Goal: Task Accomplishment & Management: Use online tool/utility

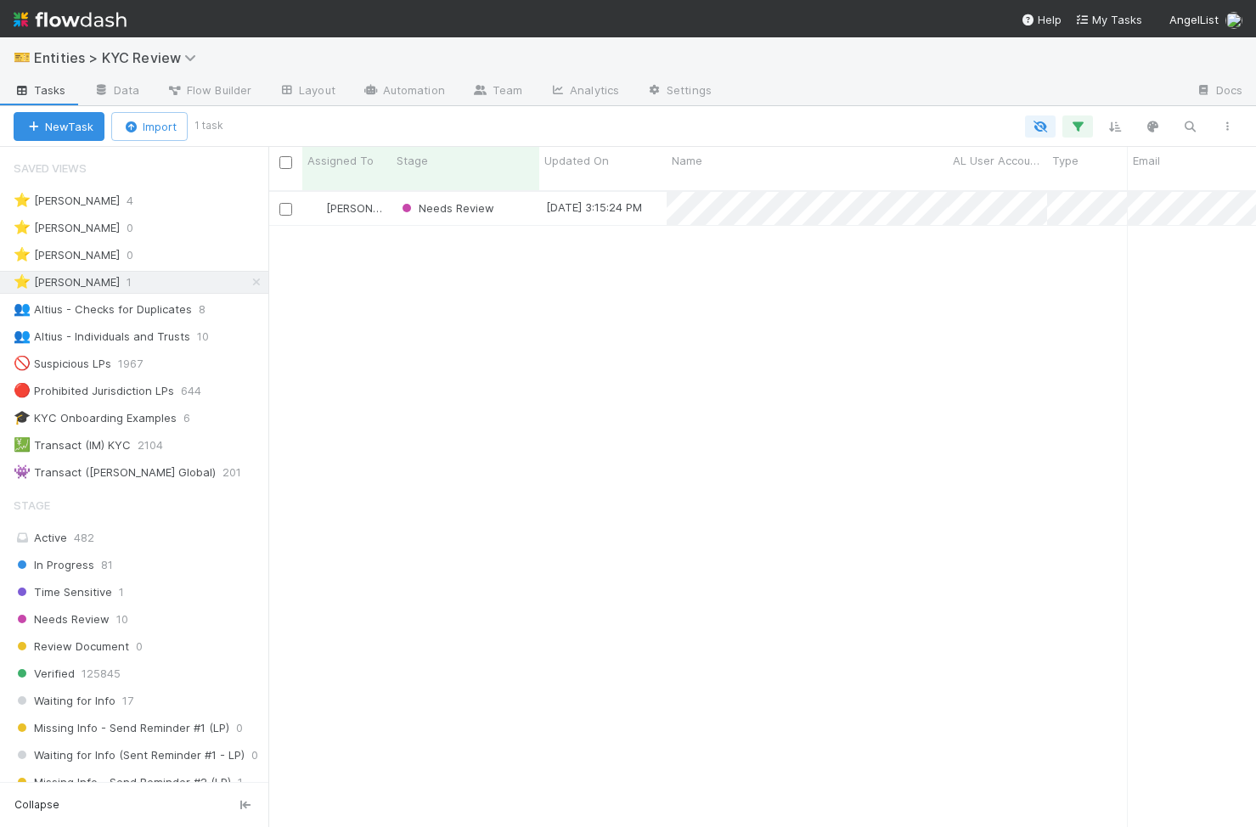
scroll to position [650, 988]
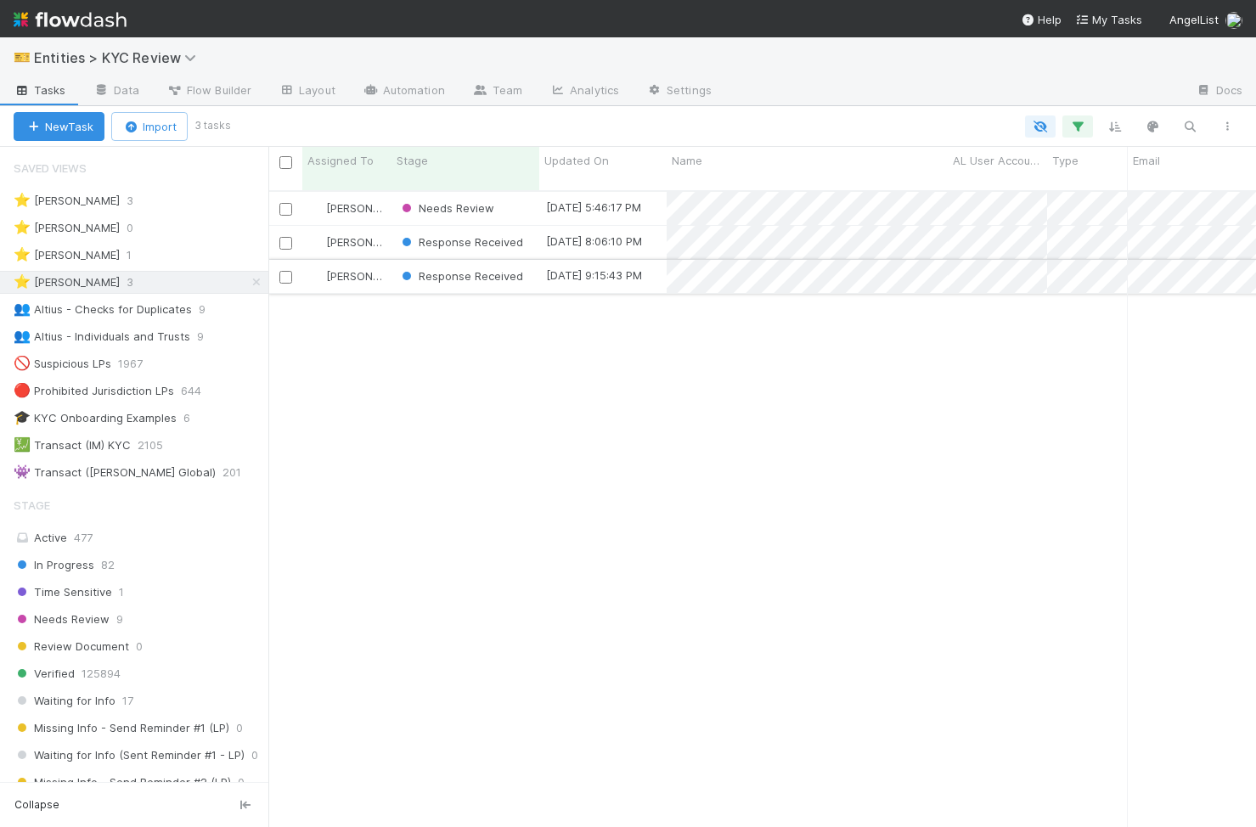
click at [532, 269] on div "Response Received" at bounding box center [465, 276] width 148 height 33
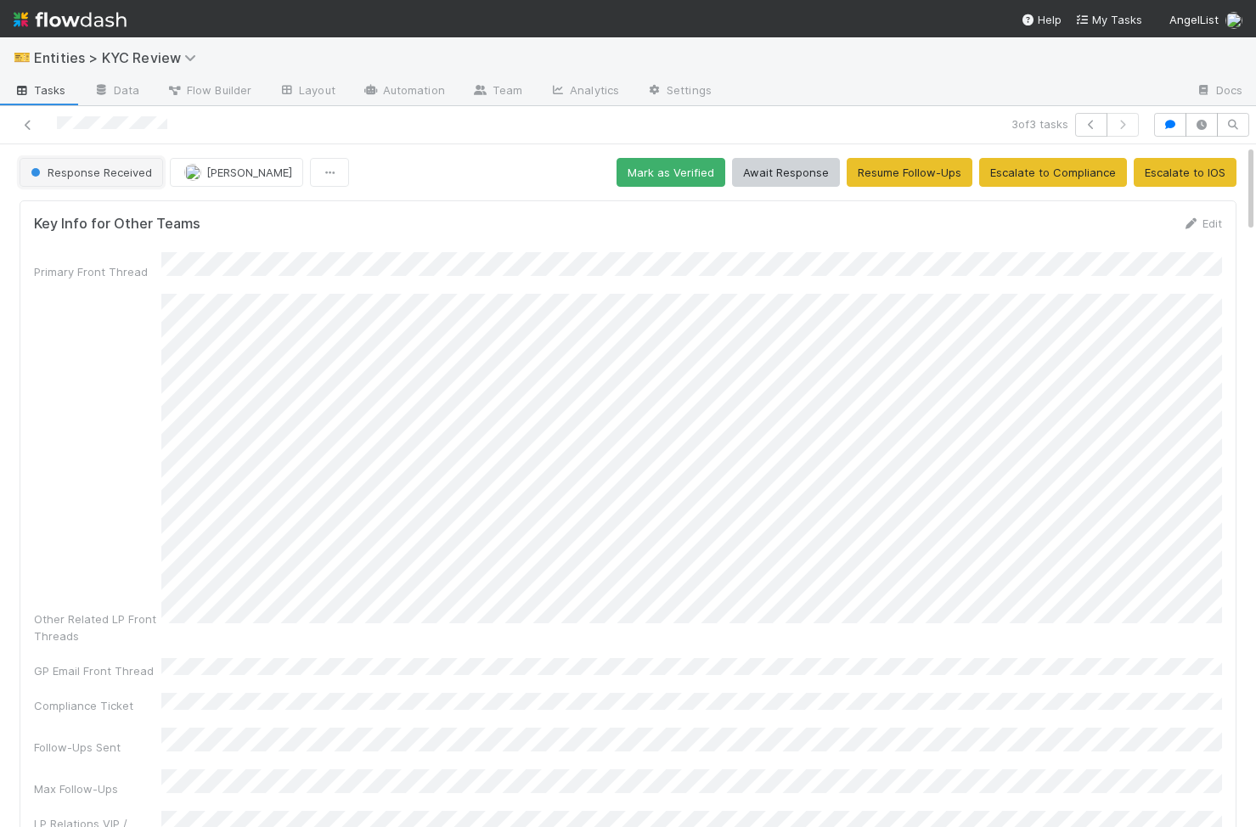
click at [86, 181] on button "Response Received" at bounding box center [92, 172] width 144 height 29
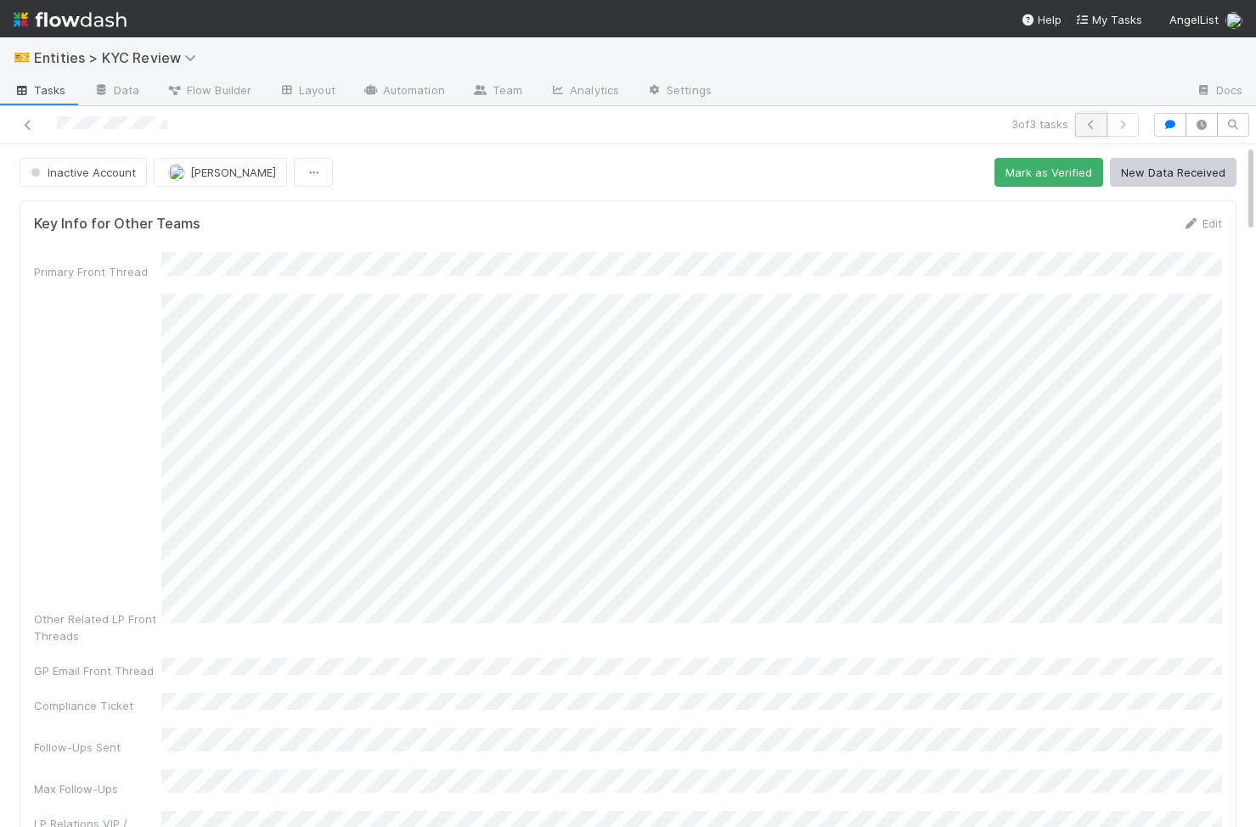
click at [1089, 121] on icon "button" at bounding box center [1091, 125] width 17 height 10
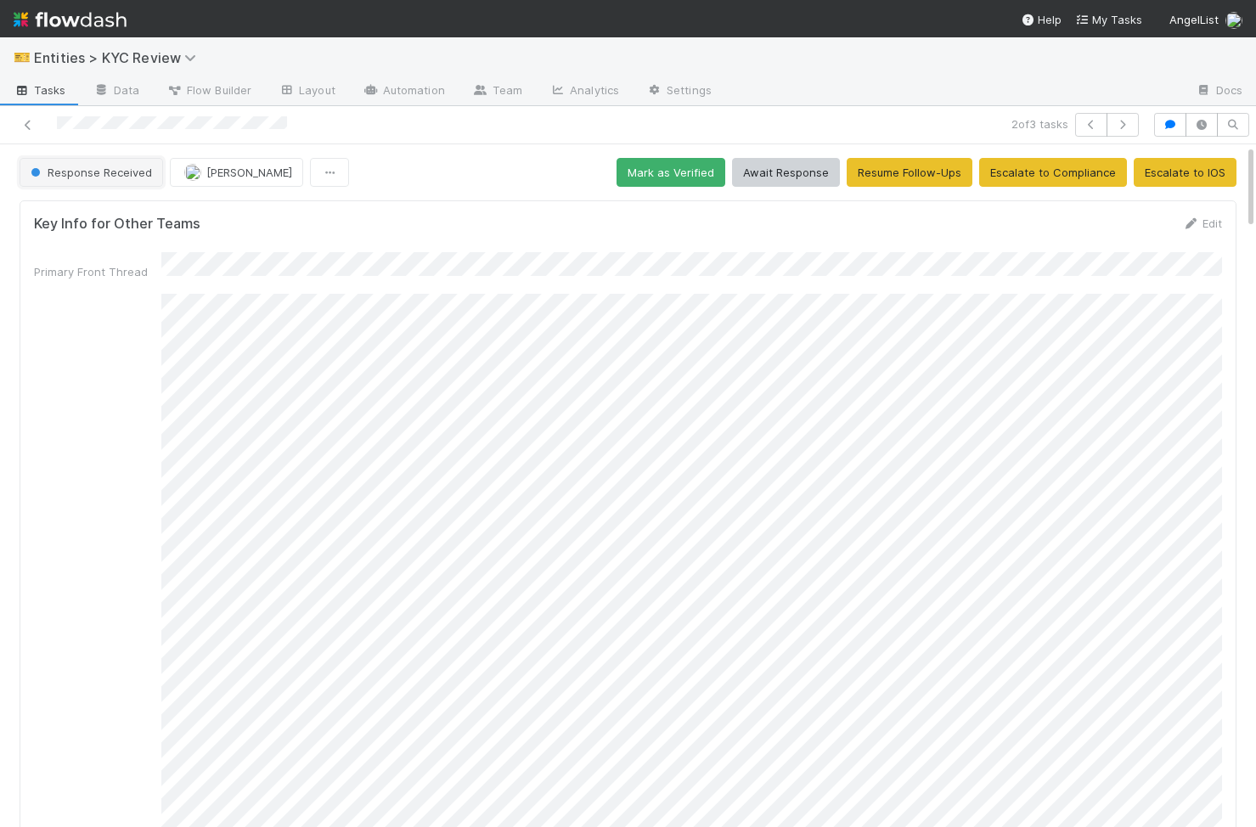
click at [99, 177] on span "Response Received" at bounding box center [89, 173] width 125 height 14
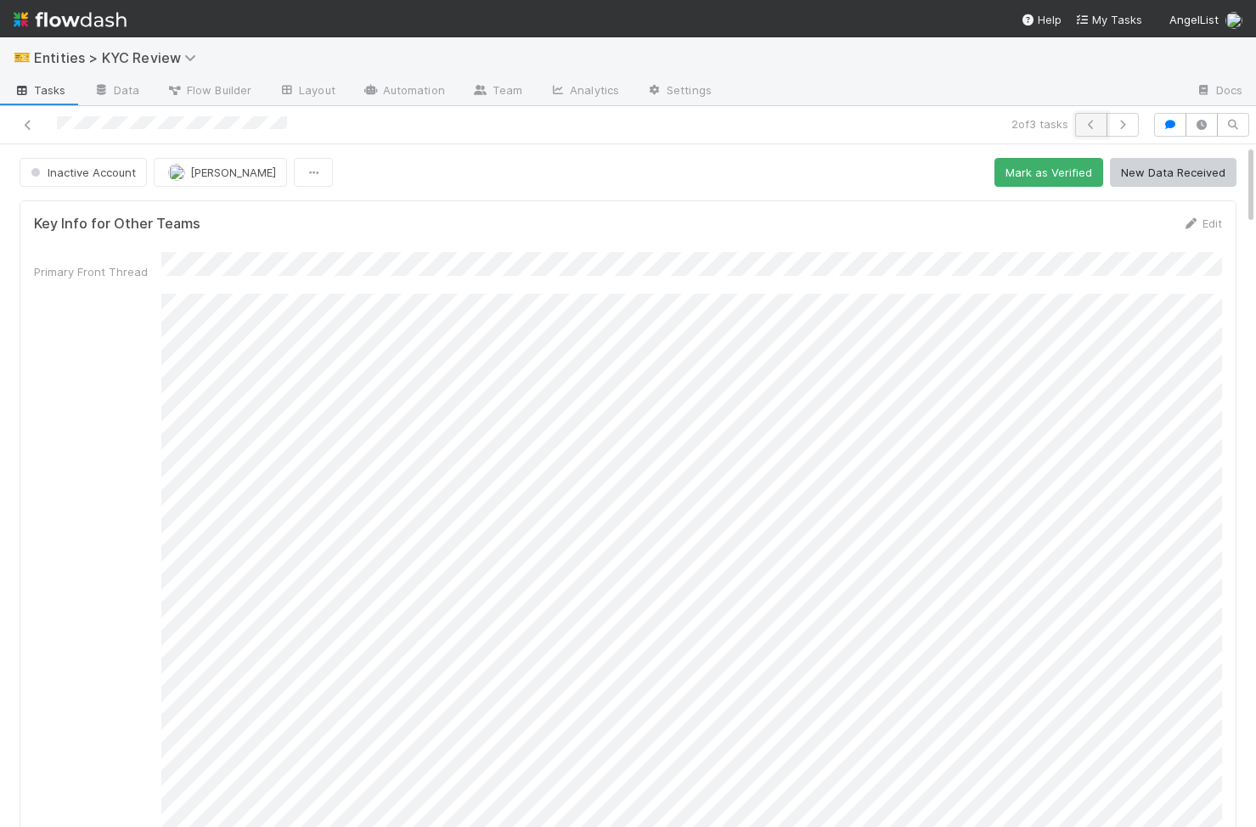
click at [1097, 115] on button "button" at bounding box center [1091, 125] width 32 height 24
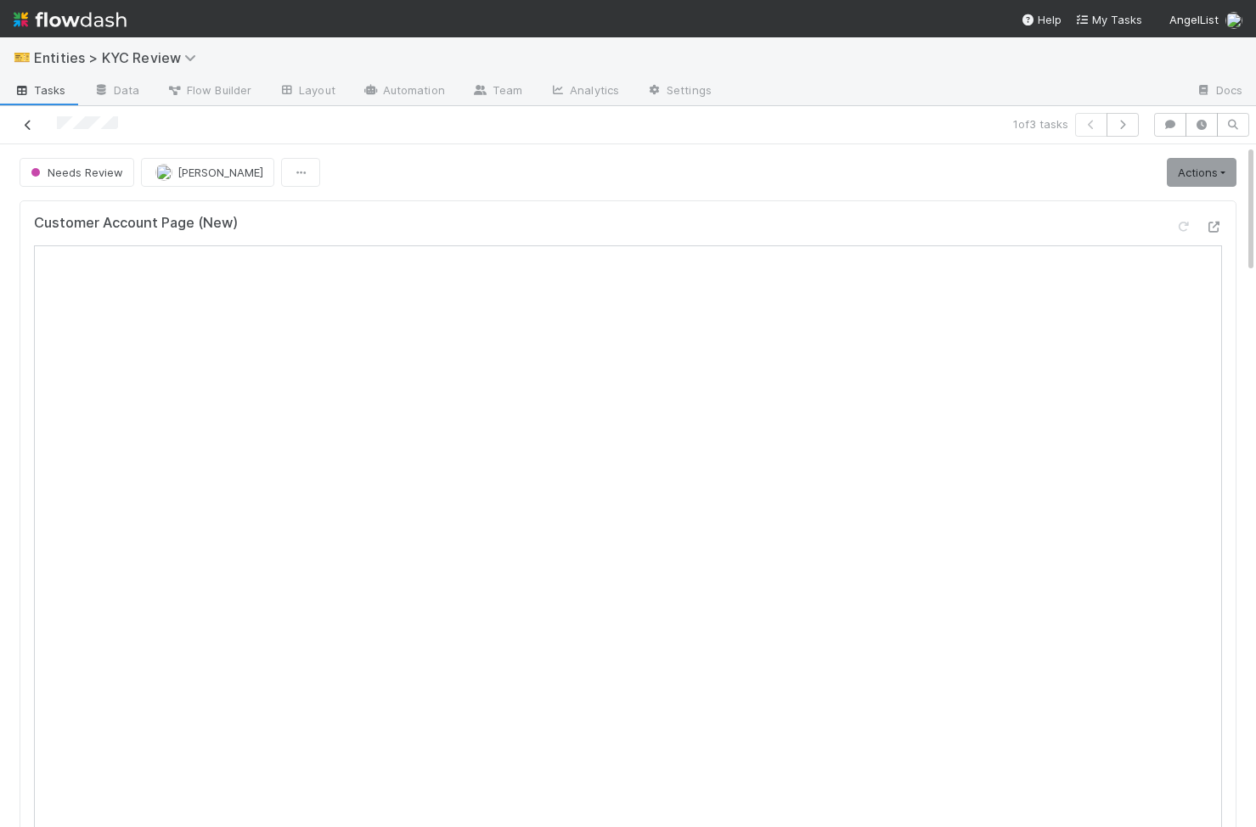
click at [32, 121] on icon at bounding box center [28, 125] width 17 height 11
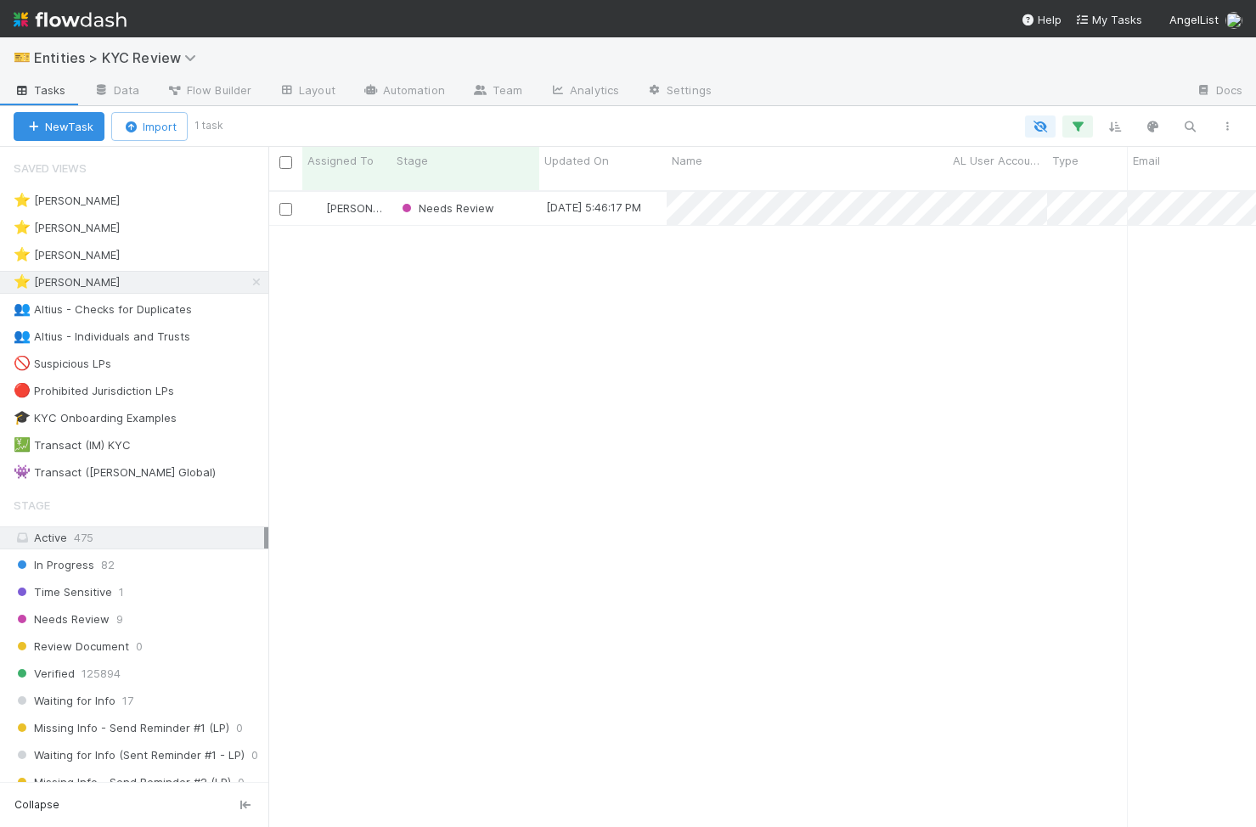
scroll to position [0, 1]
